Goal: Contribute content: Add original content to the website for others to see

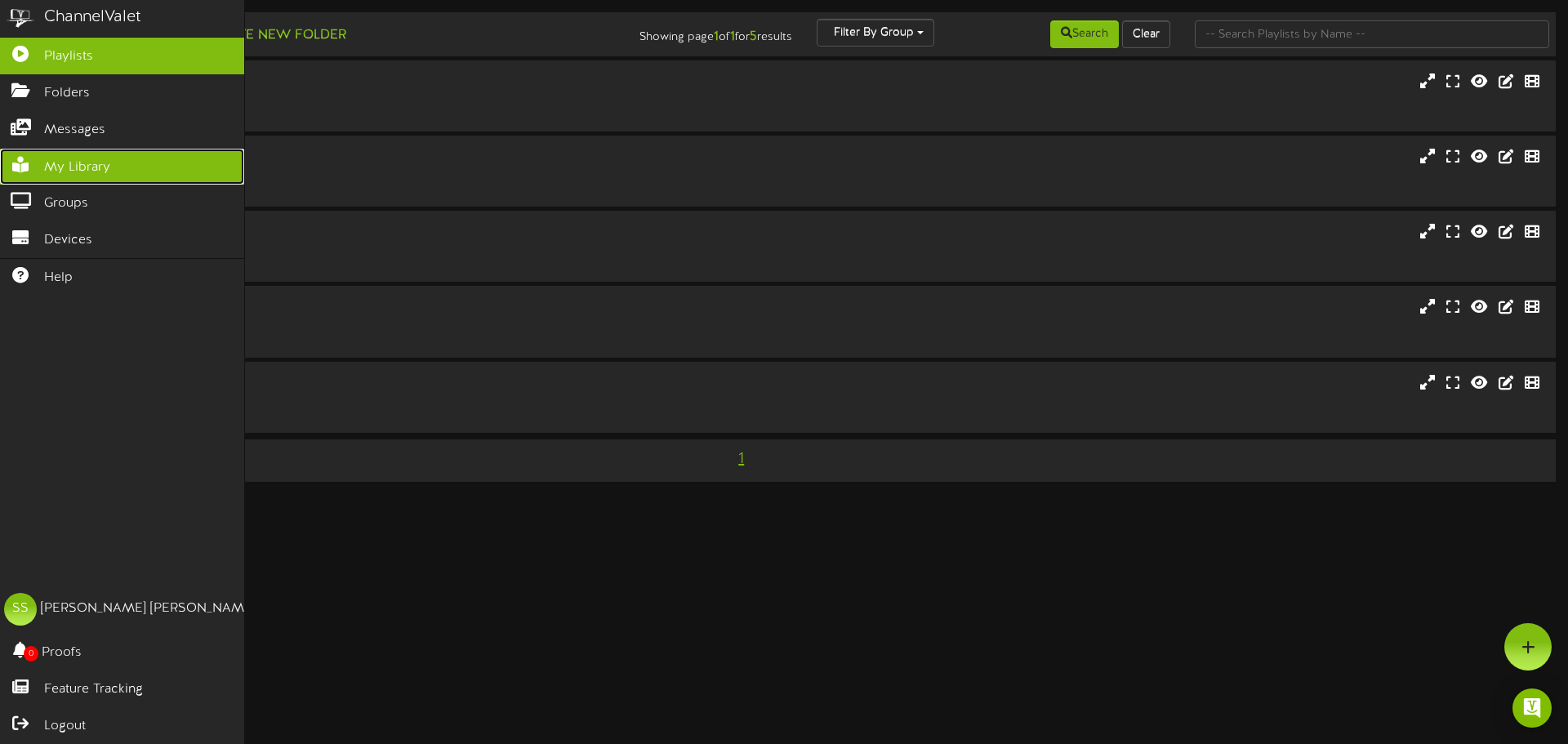
click at [44, 163] on span "My Library" at bounding box center [76, 168] width 66 height 19
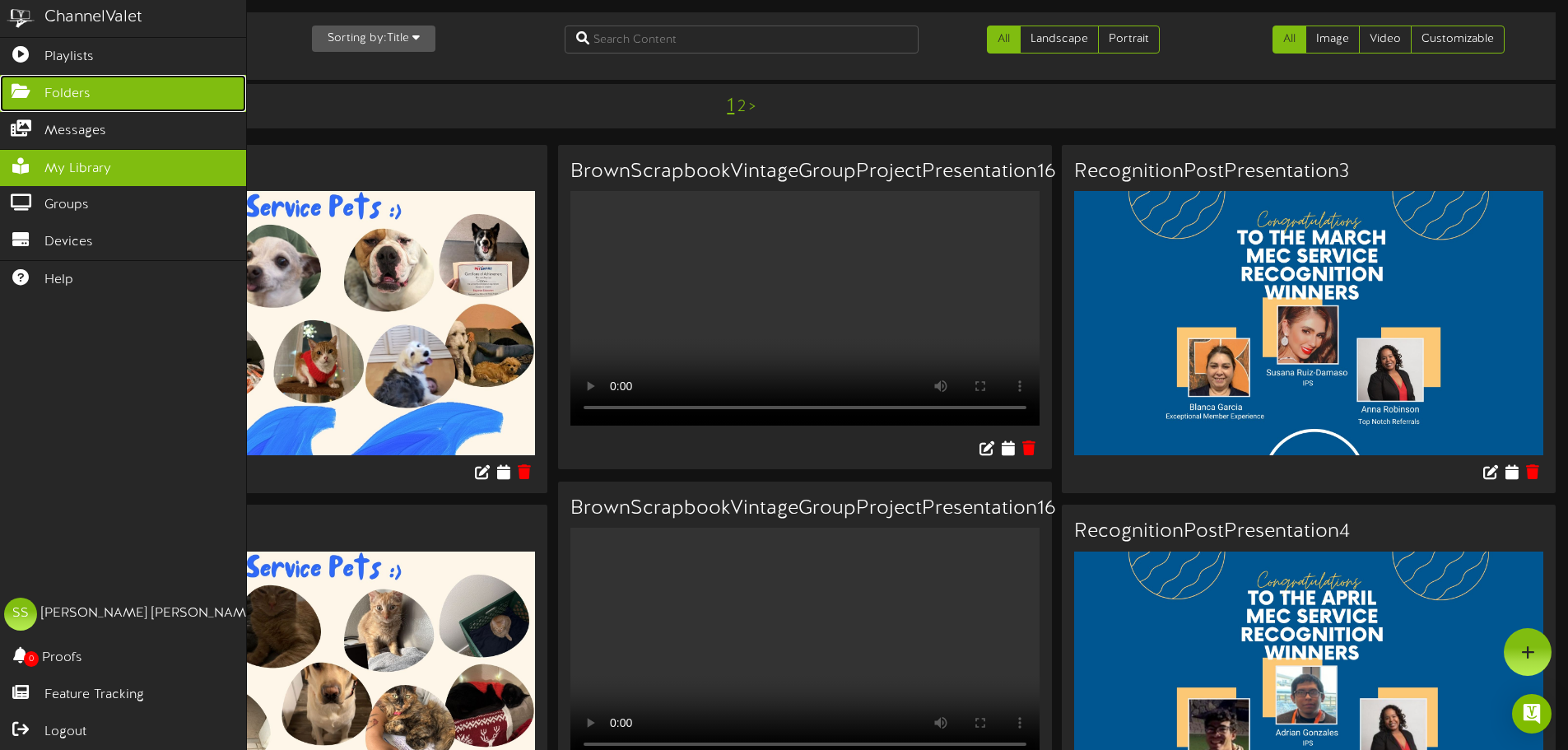
click at [28, 95] on icon at bounding box center [20, 89] width 41 height 12
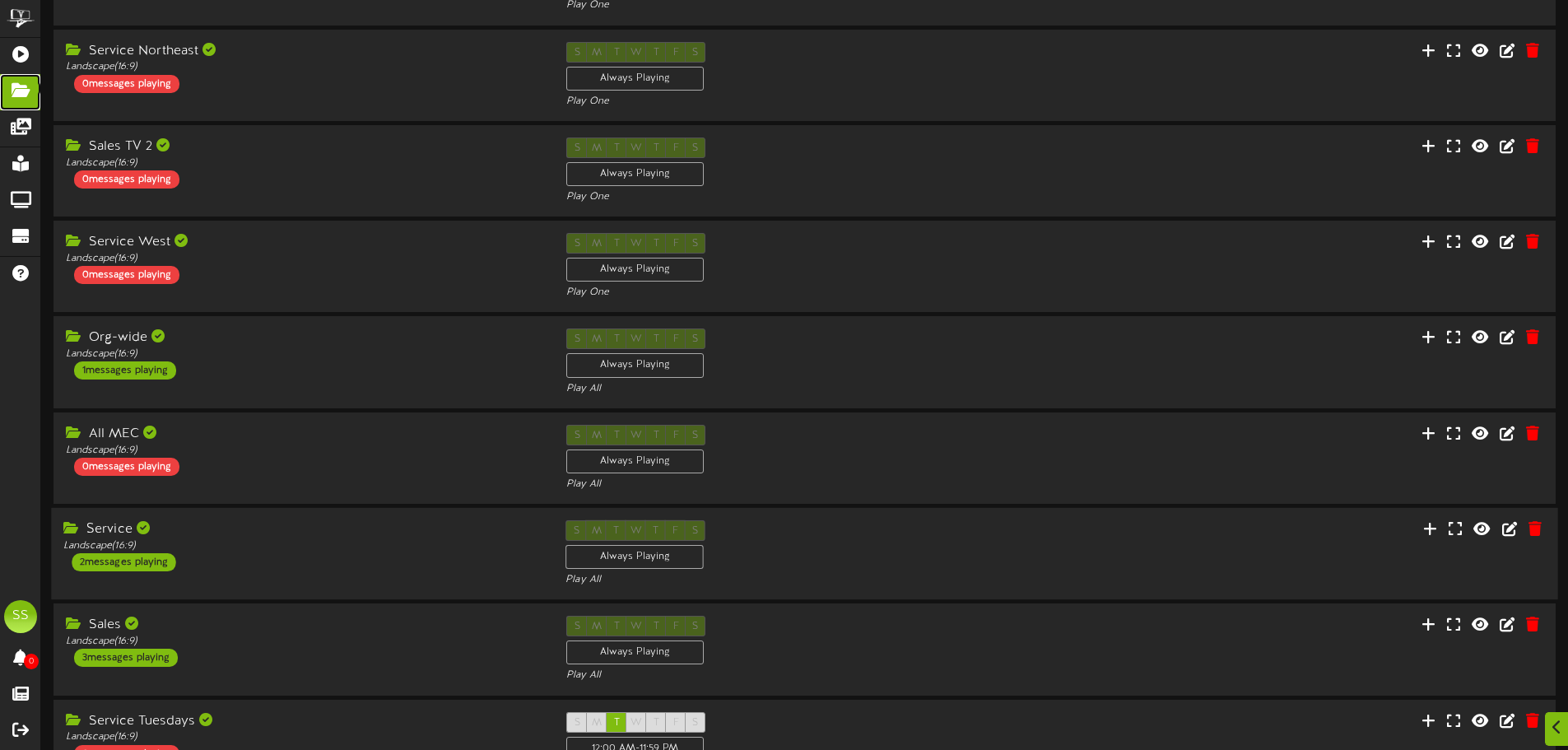
scroll to position [330, 0]
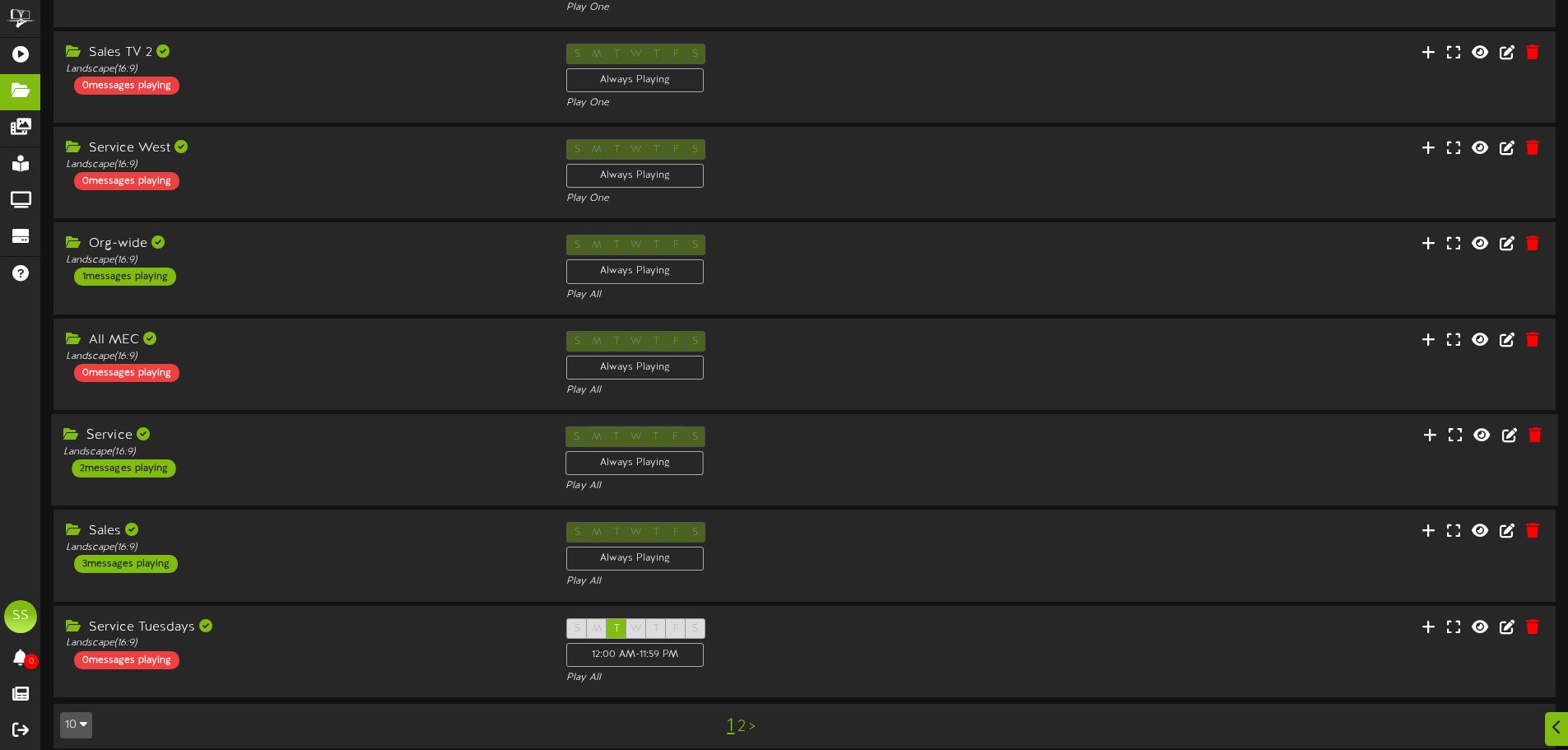
click at [288, 468] on div "Service Landscape ( 16:9 ) 2 messages playing" at bounding box center [302, 453] width 502 height 51
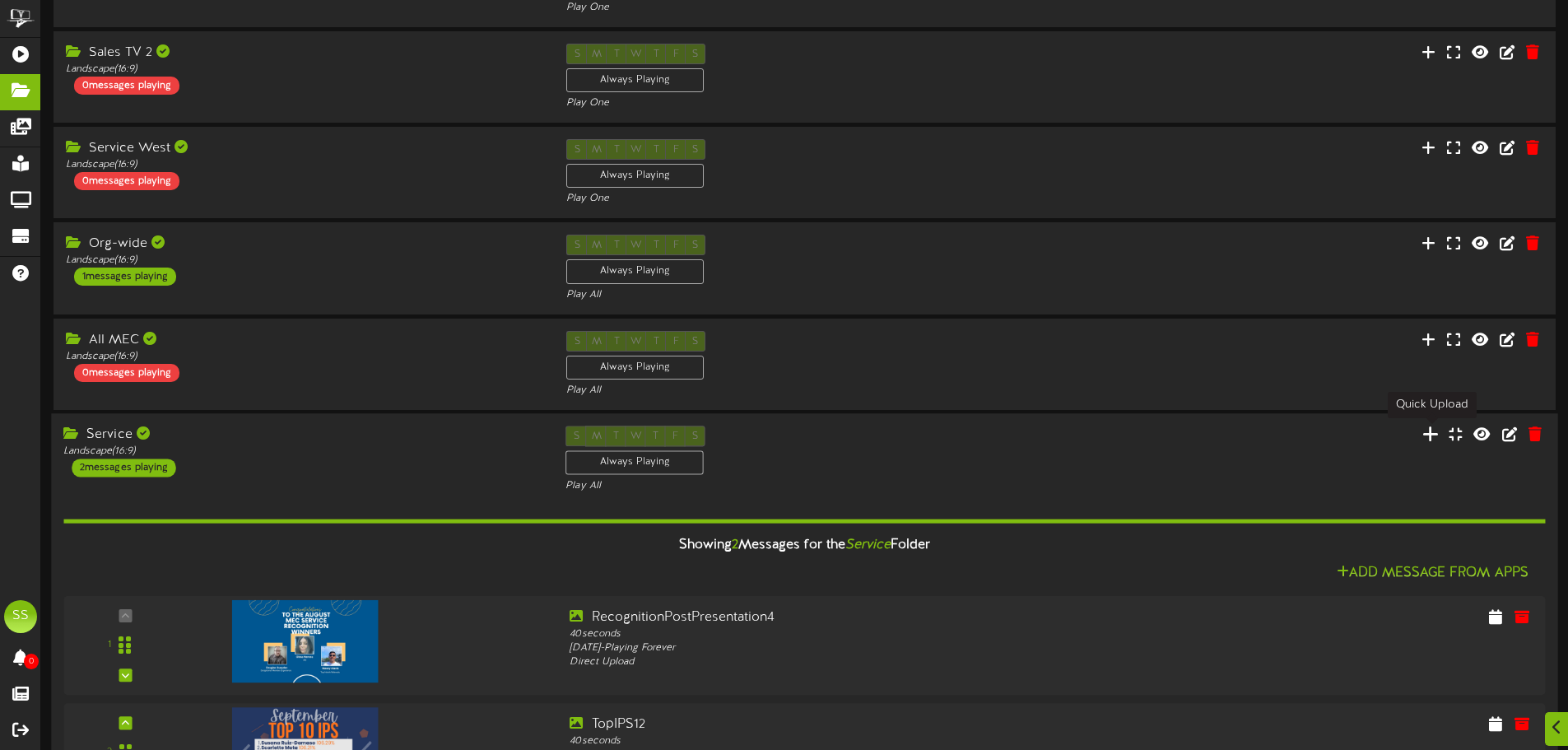
click at [1430, 438] on icon at bounding box center [1430, 434] width 17 height 18
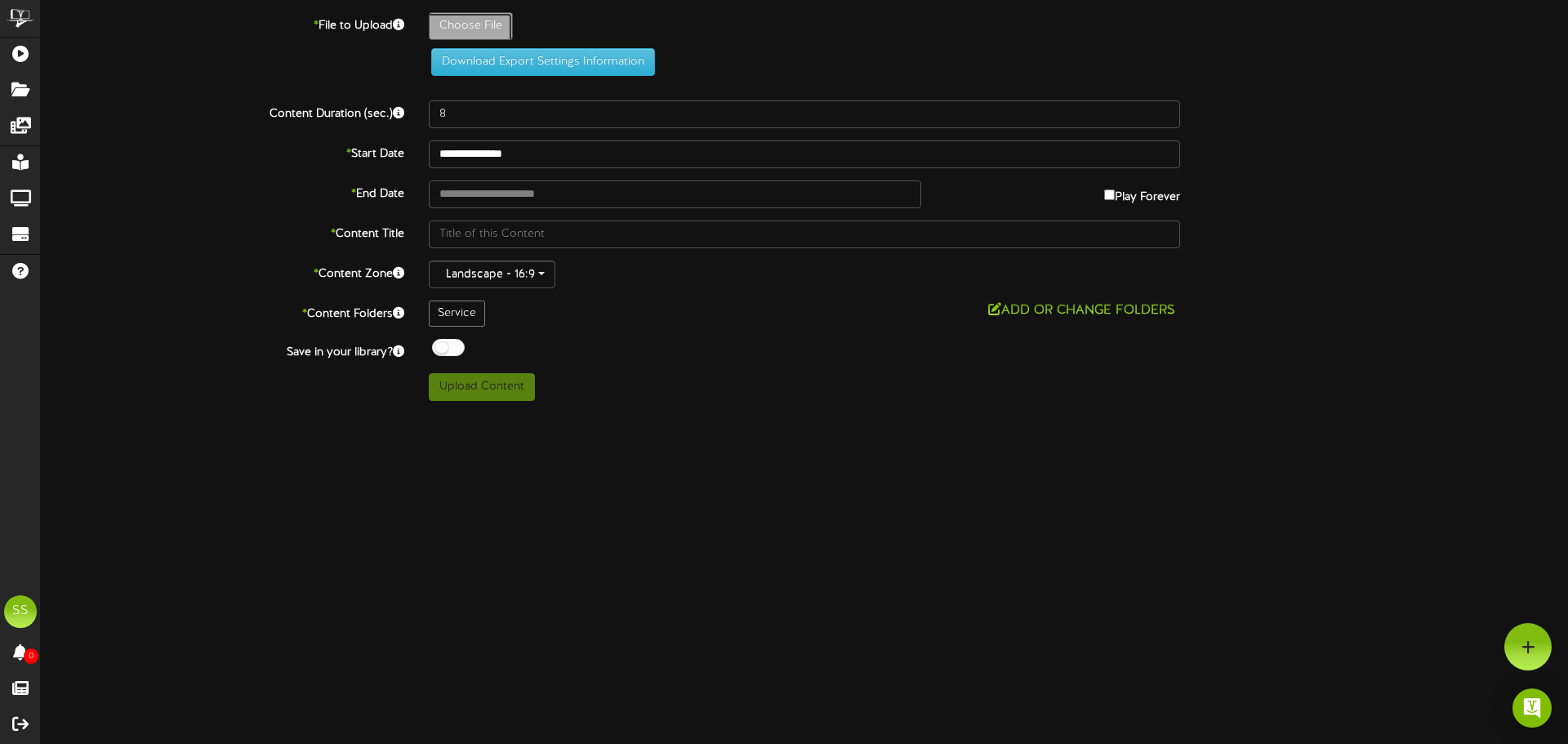
type input "**********"
type input "TV-MECServiceMonthlyServiceLevel13"
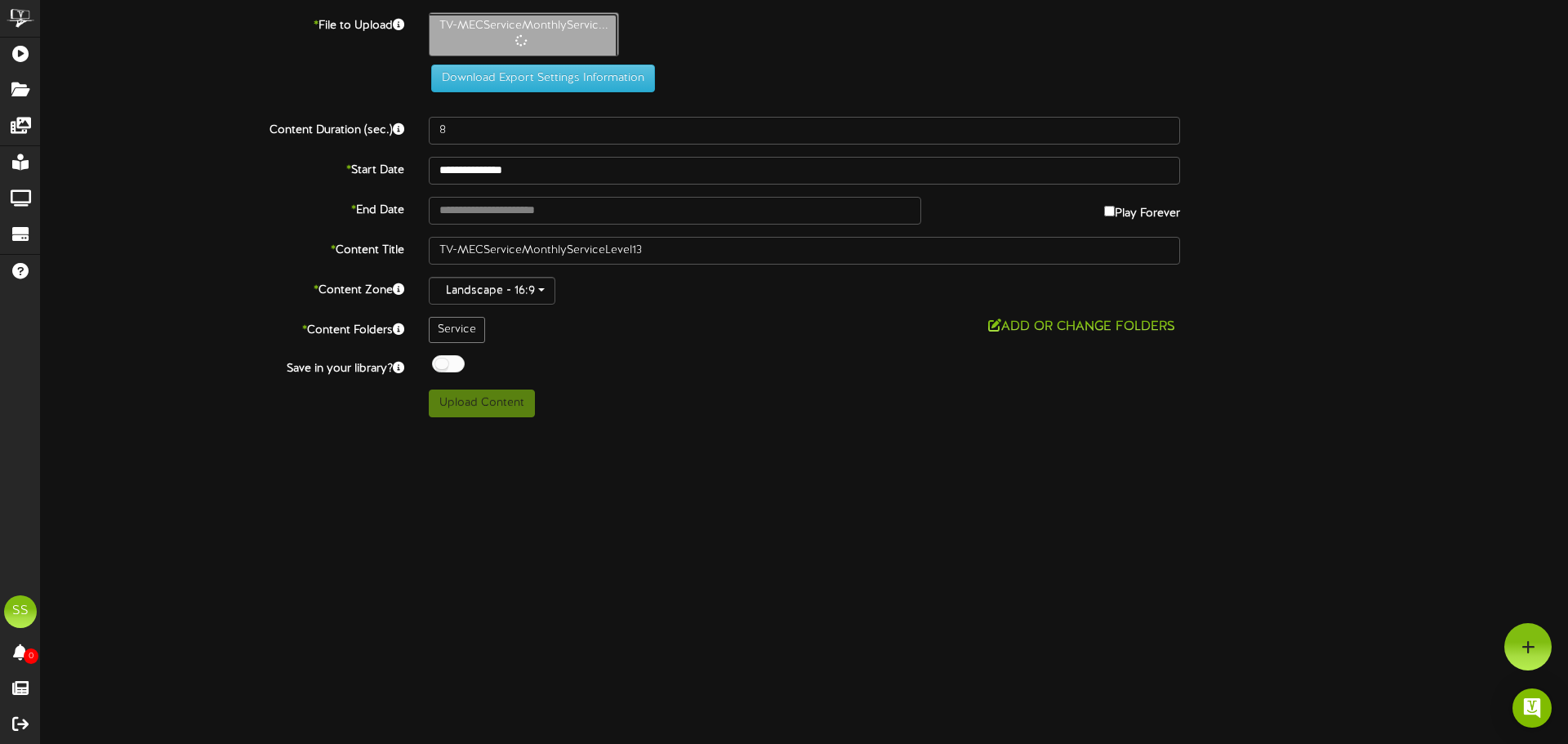
type input "20"
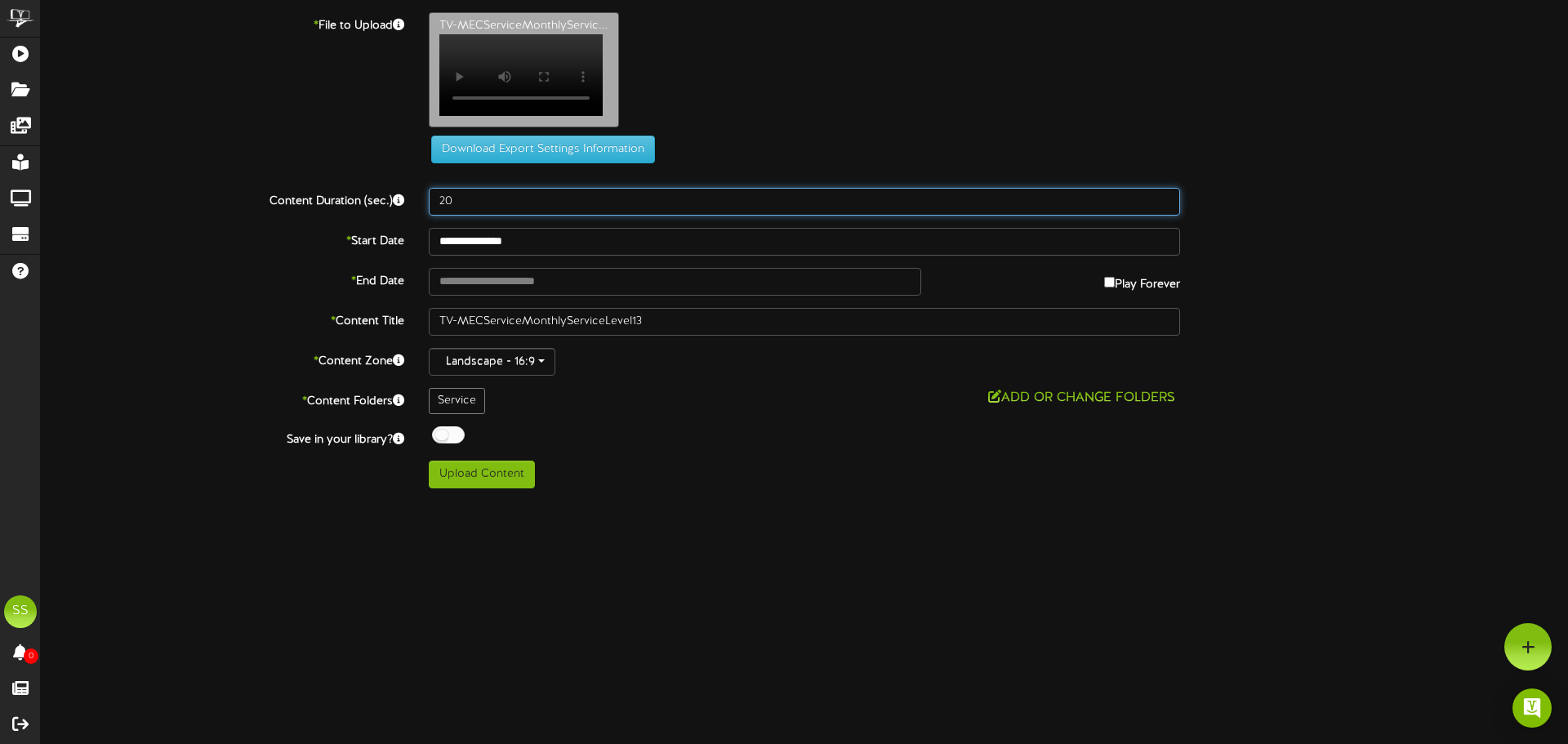
click at [486, 213] on input "20" at bounding box center [804, 201] width 751 height 28
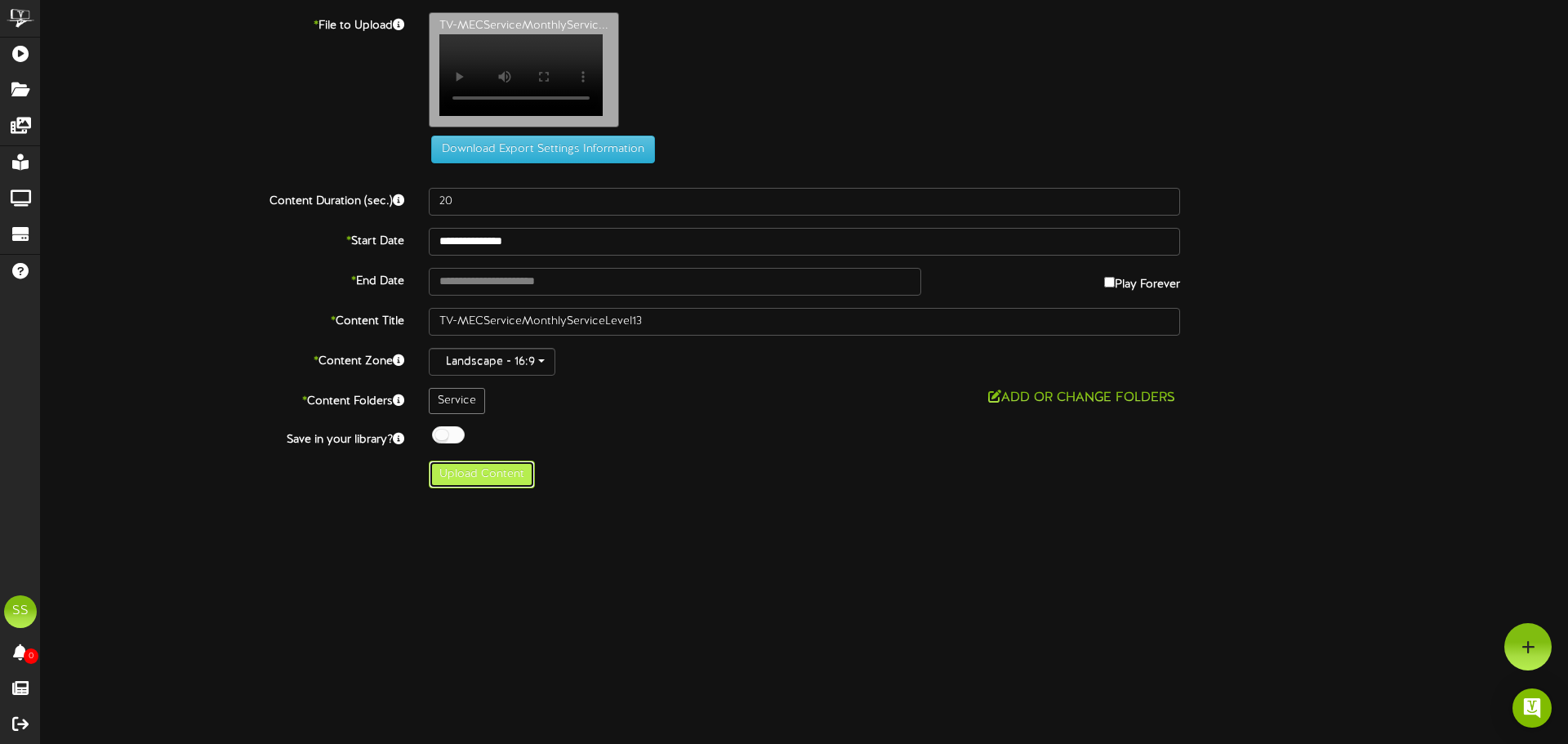
click at [501, 487] on button "Upload Content" at bounding box center [481, 474] width 106 height 28
type input "**********"
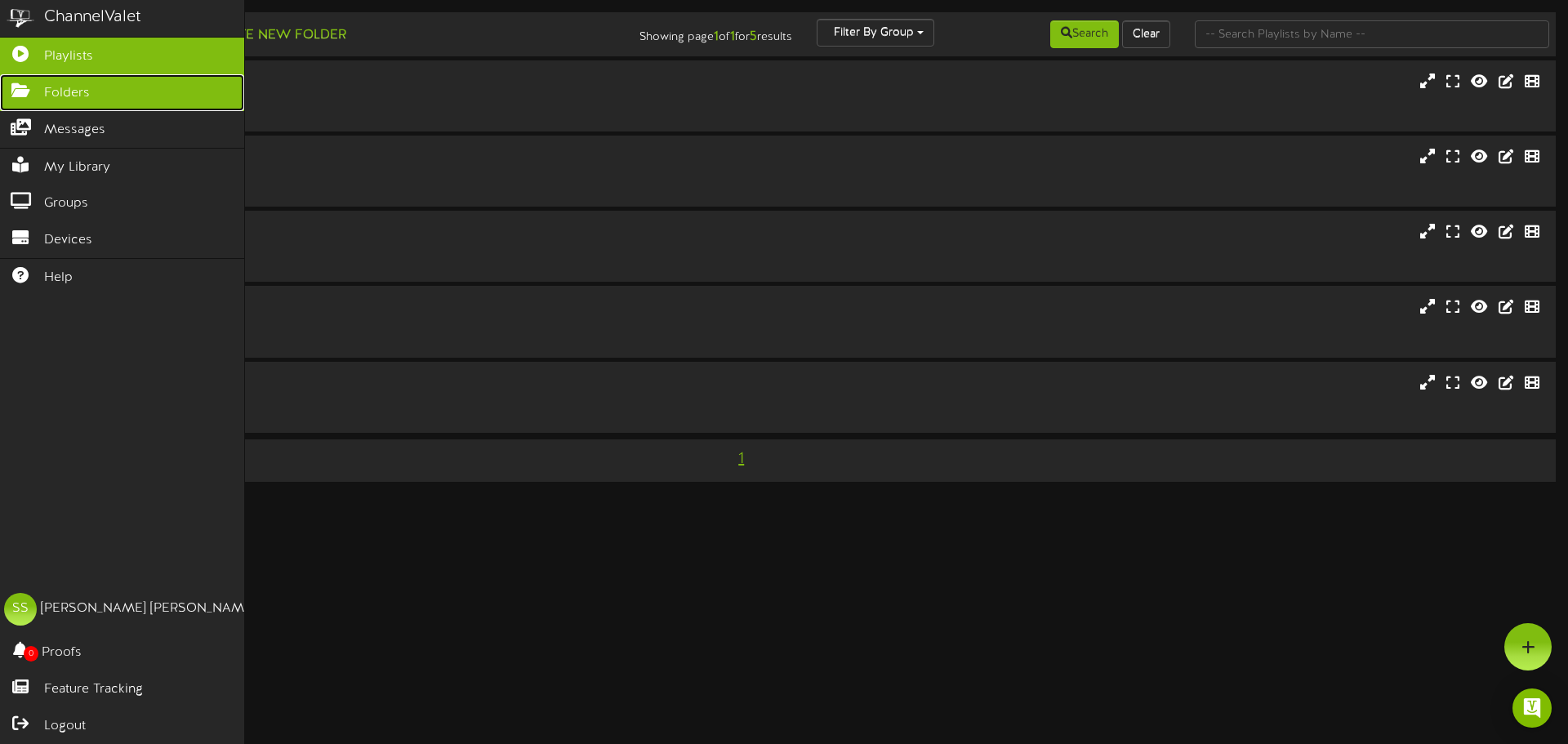
click at [19, 102] on link "Folders" at bounding box center [122, 93] width 244 height 36
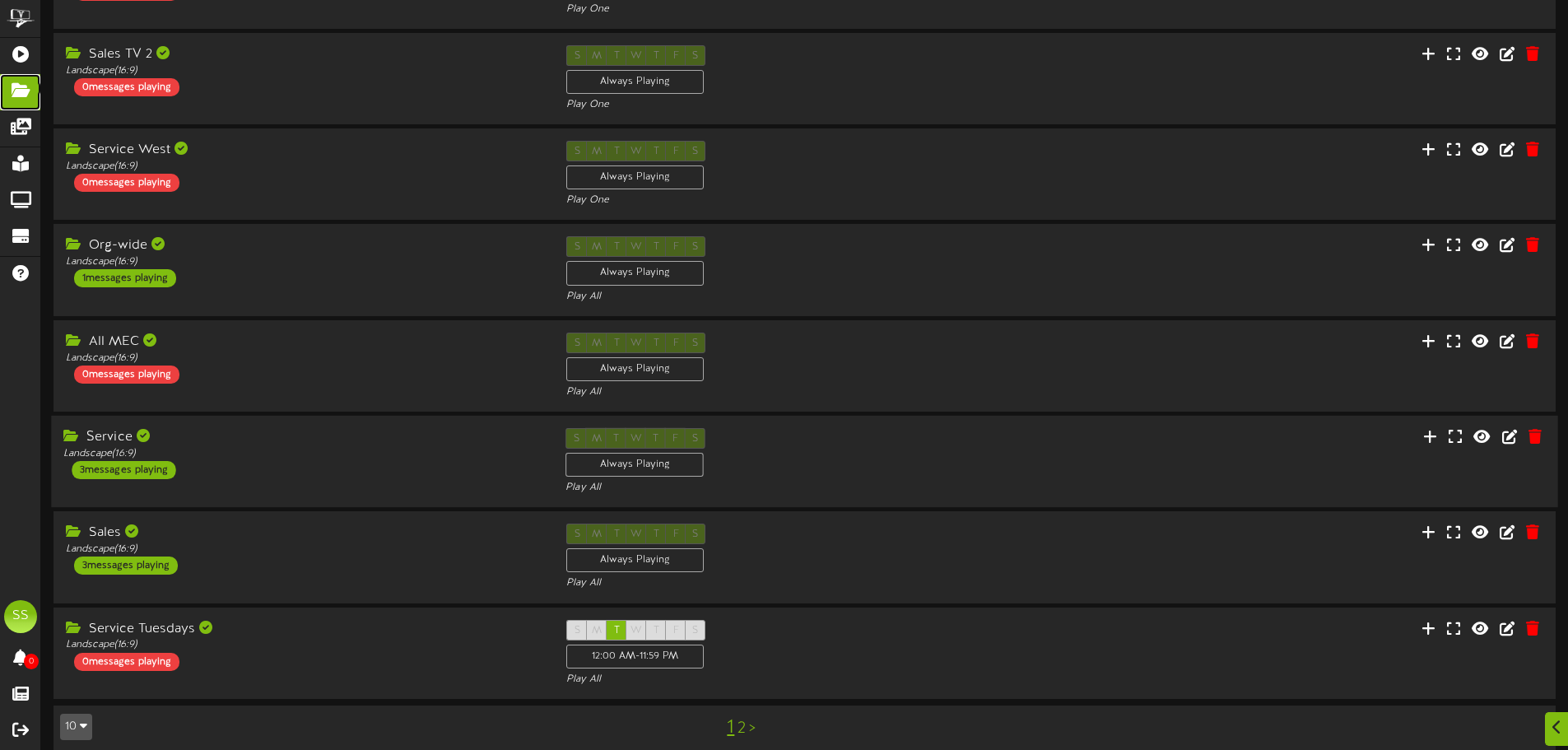
scroll to position [330, 0]
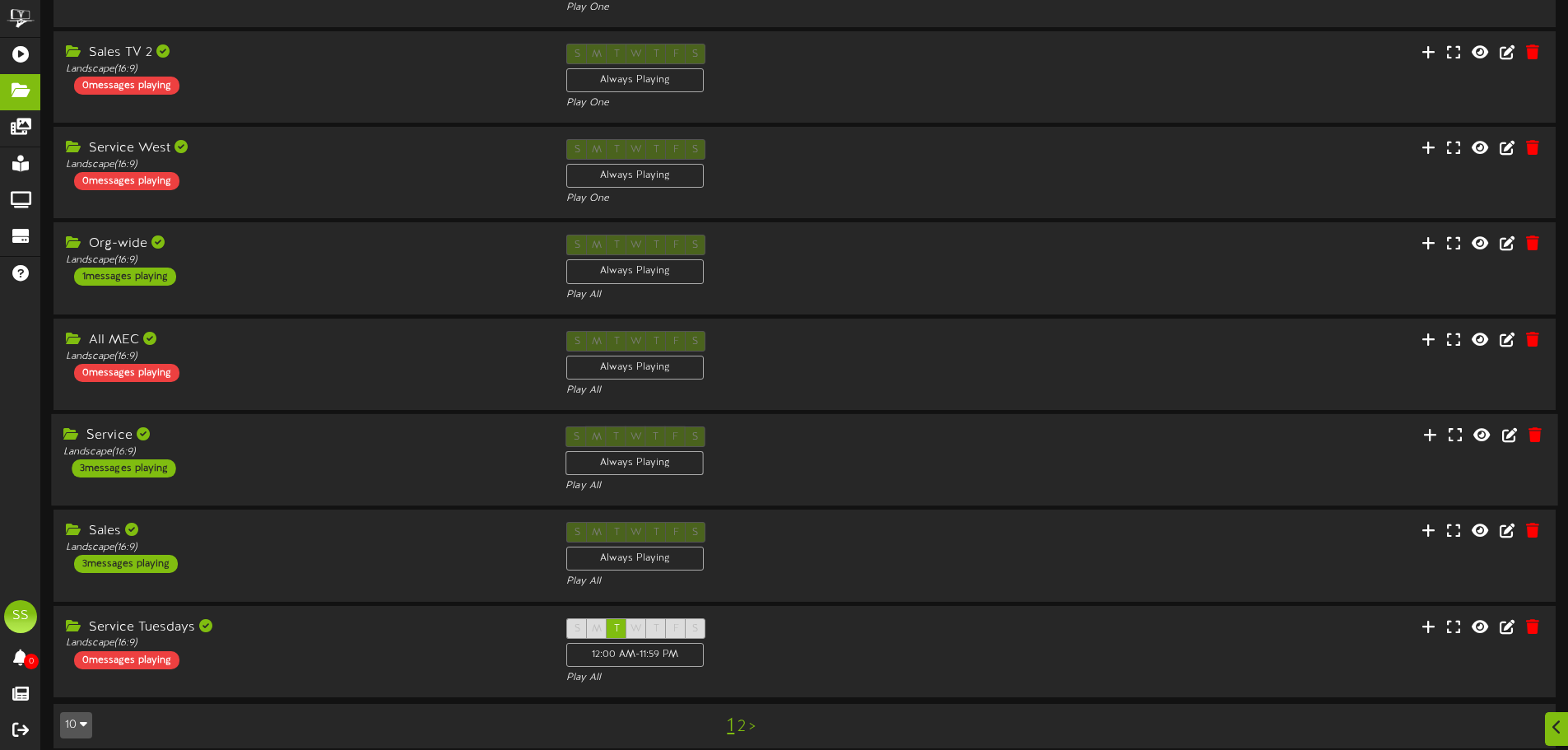
click at [272, 476] on div "Service Landscape ( 16:9 ) 3 messages playing" at bounding box center [302, 453] width 502 height 51
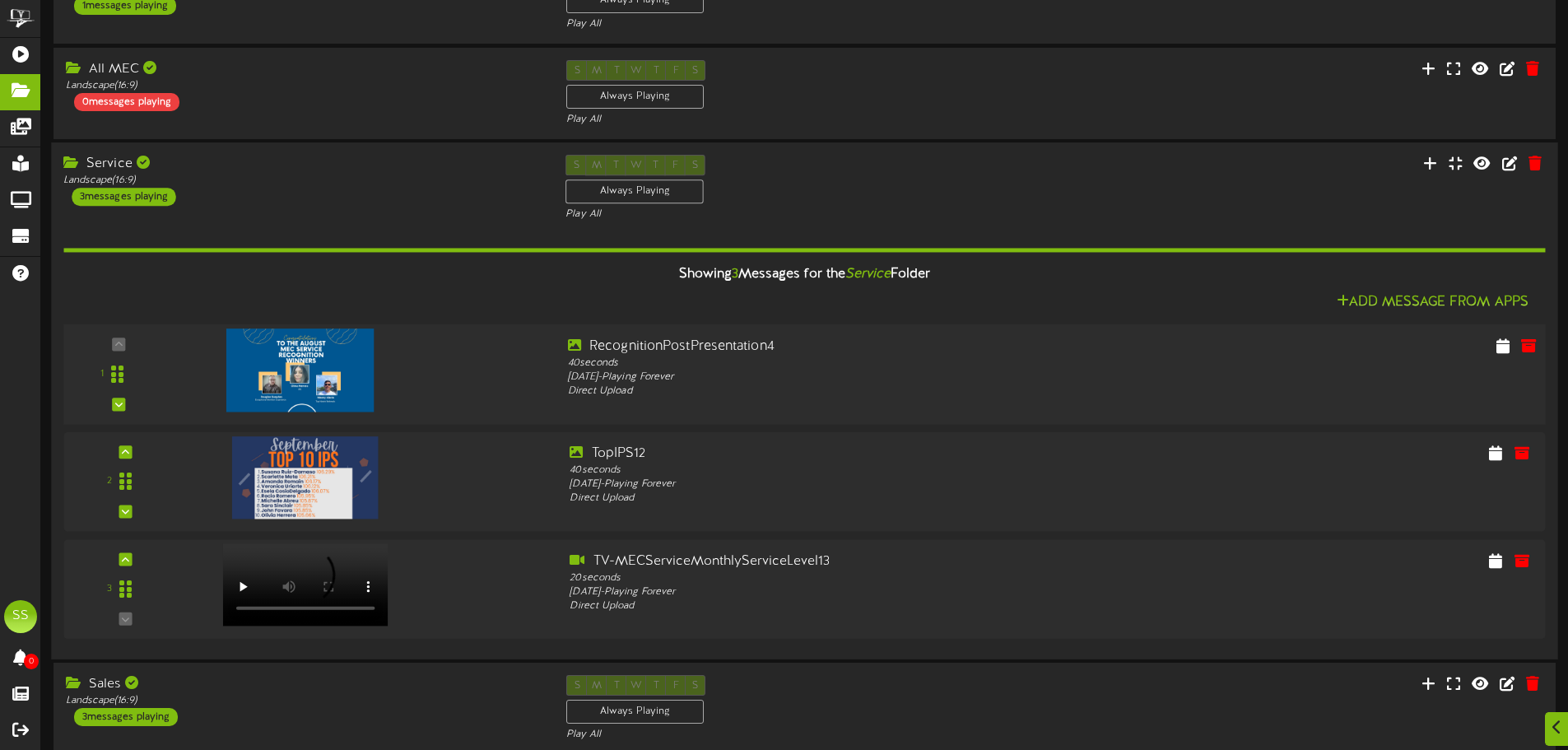
scroll to position [604, 0]
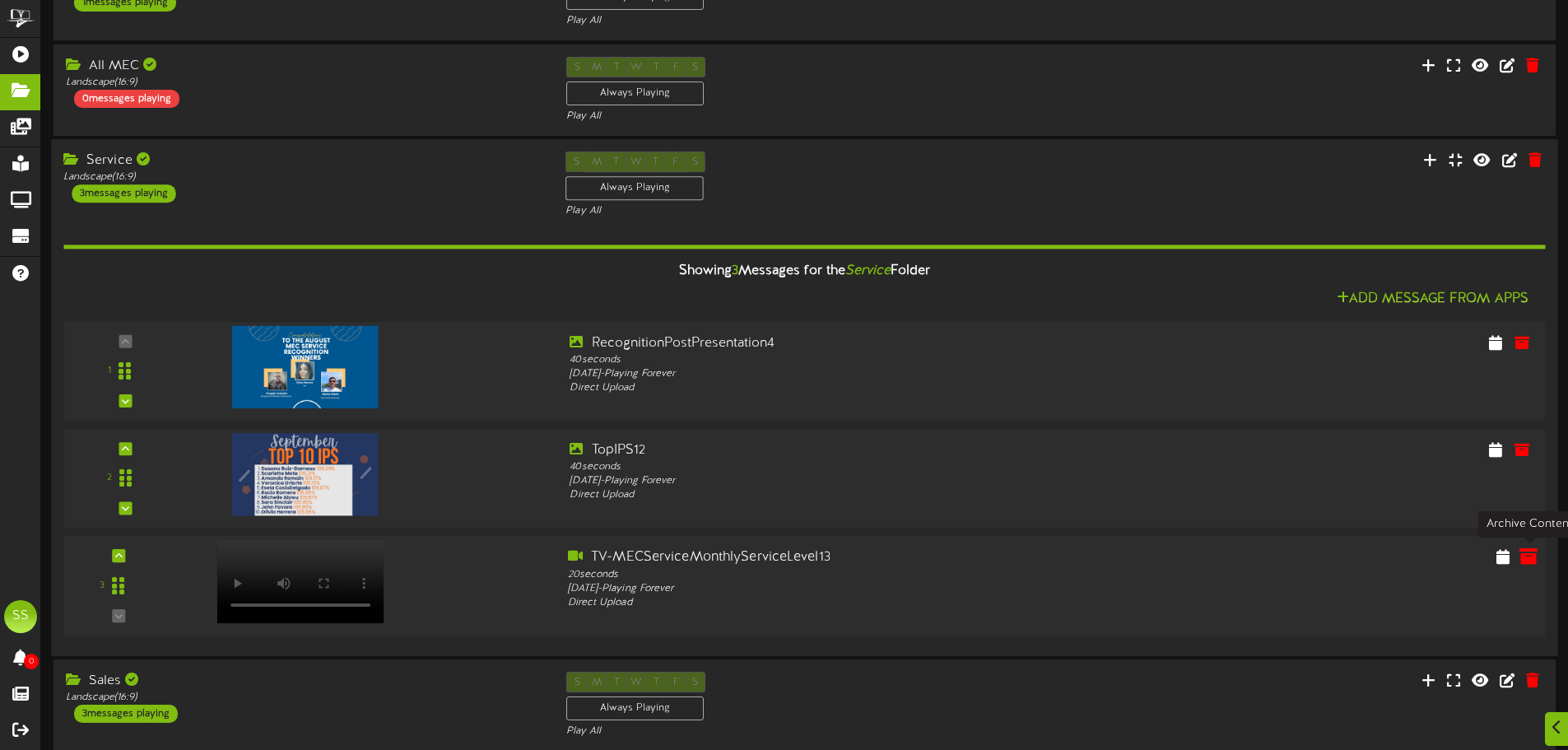
click at [1529, 559] on icon at bounding box center [1529, 557] width 18 height 18
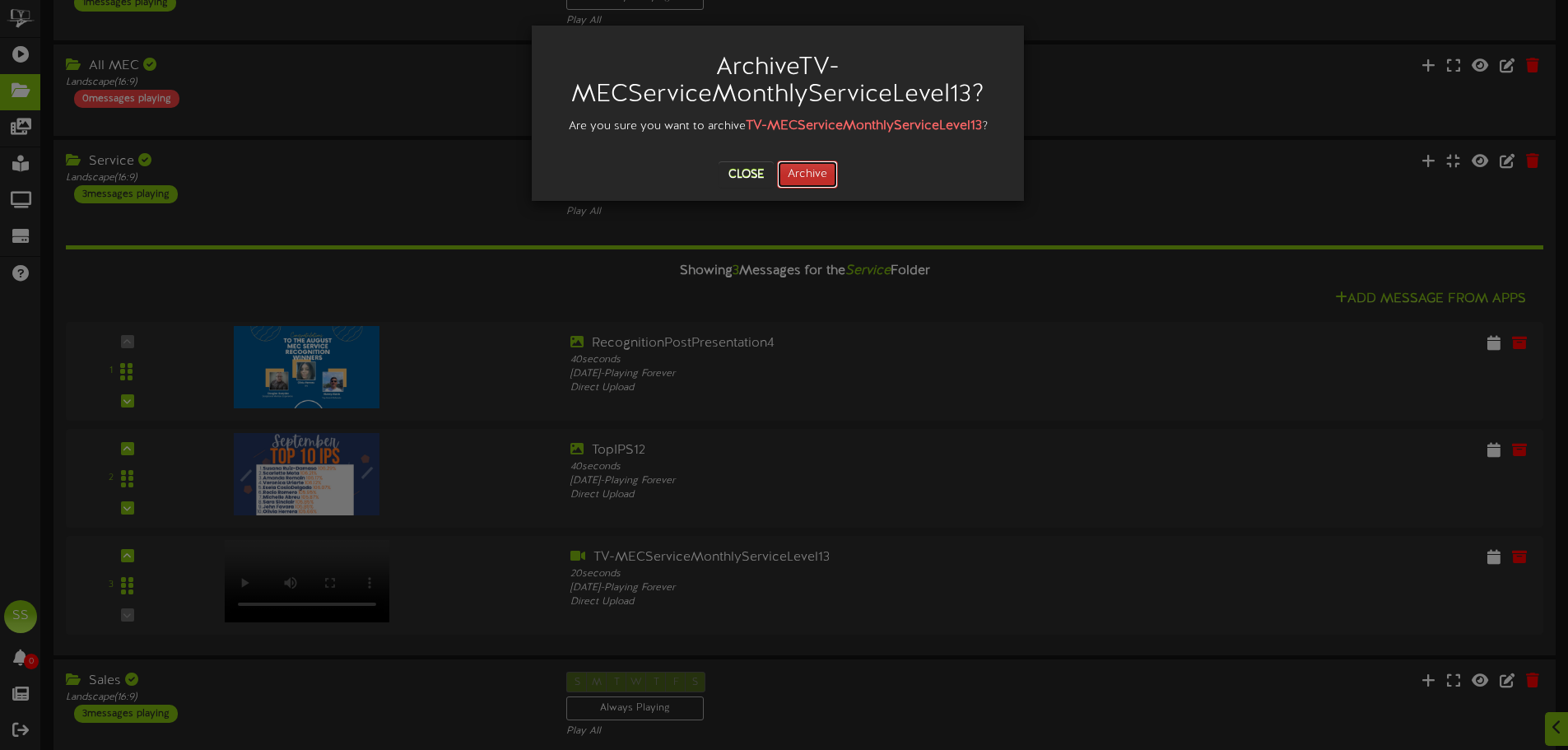
click at [790, 174] on button "Archive" at bounding box center [807, 174] width 61 height 28
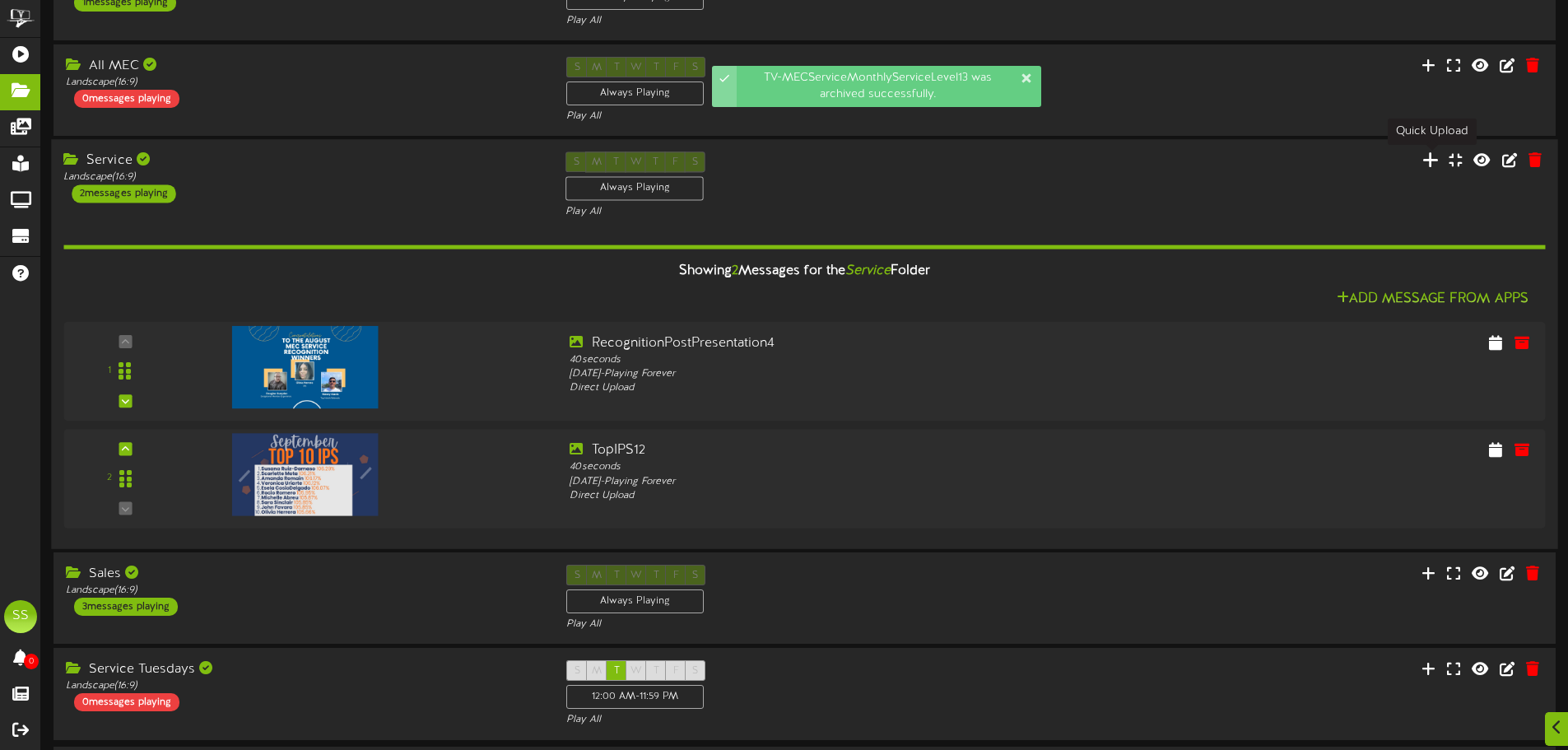
click at [1436, 164] on icon at bounding box center [1430, 160] width 17 height 18
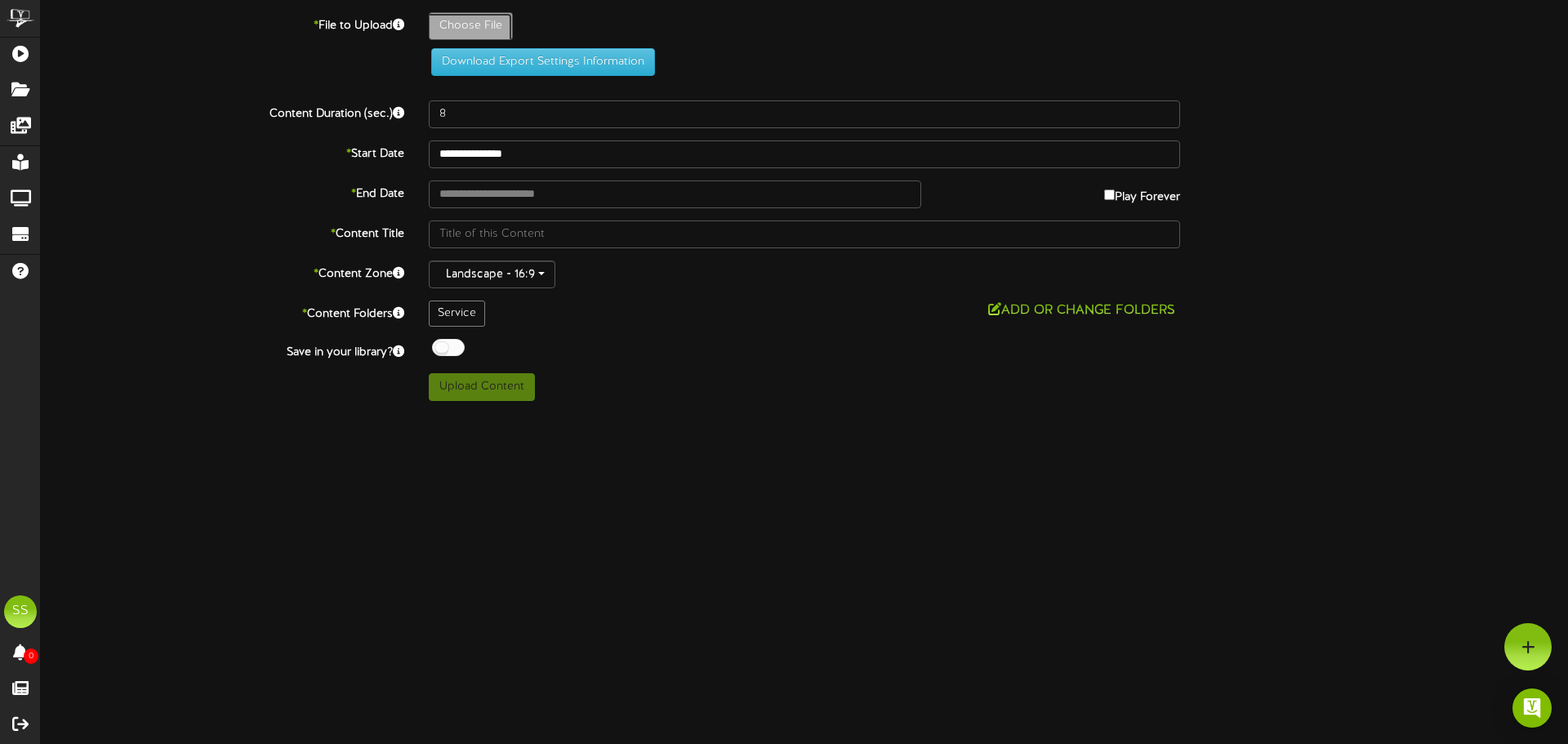
type input "**********"
type input "BrownScrapbookVintageGroupProjectPresentation22"
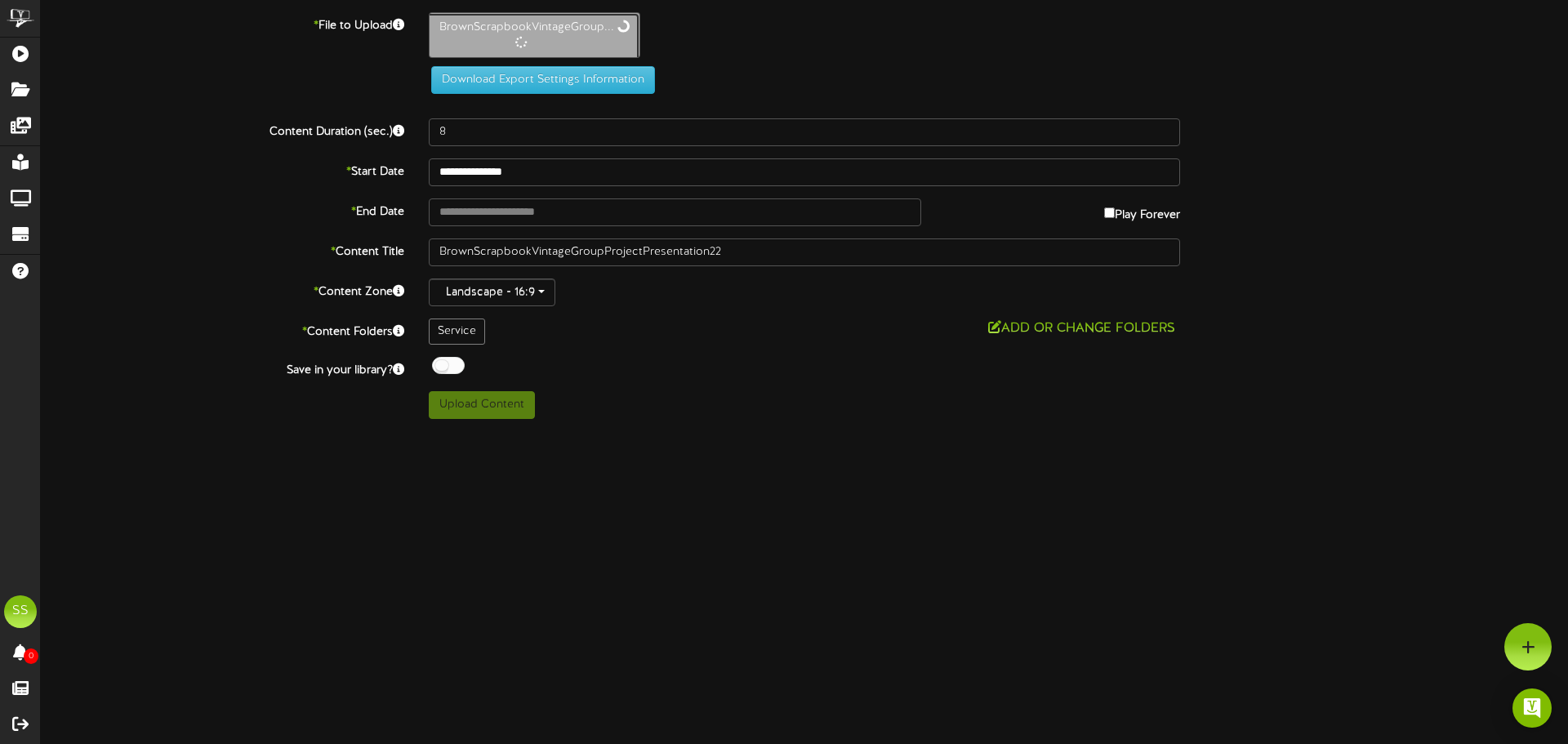
type input "25"
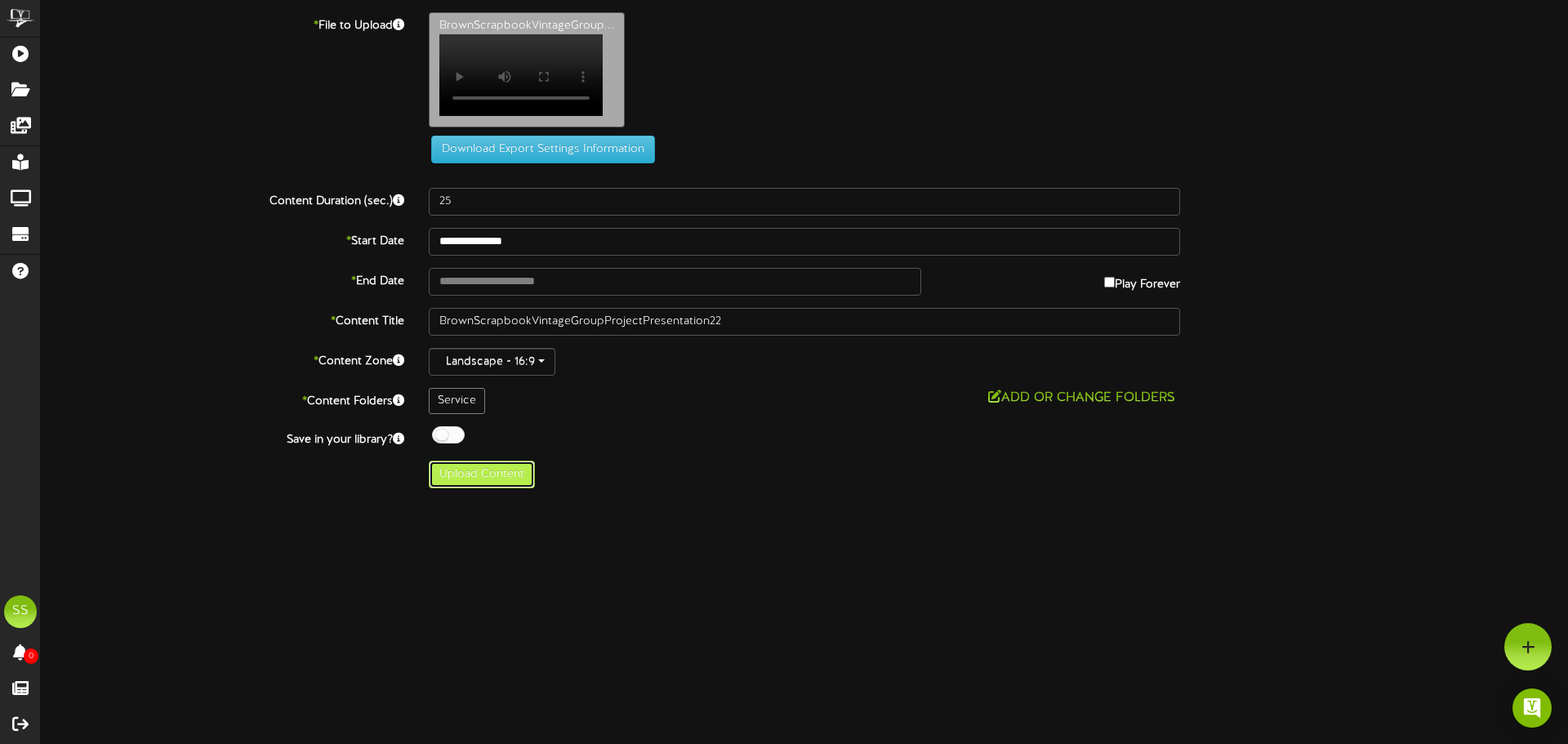
click at [513, 479] on button "Upload Content" at bounding box center [481, 474] width 106 height 28
type input "**********"
